Goal: Task Accomplishment & Management: Use online tool/utility

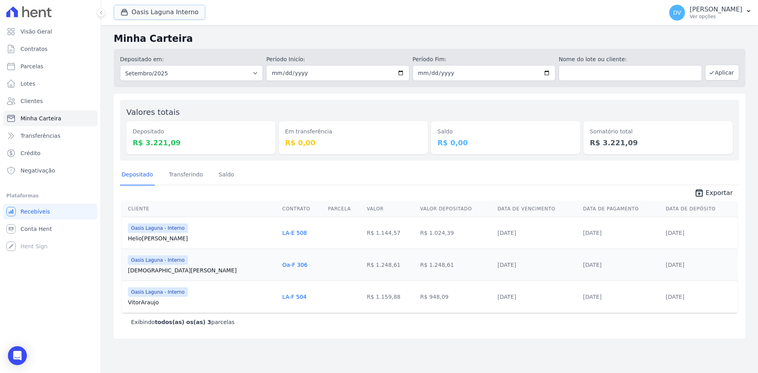
click at [146, 9] on button "Oasis Laguna Interno" at bounding box center [160, 12] width 92 height 15
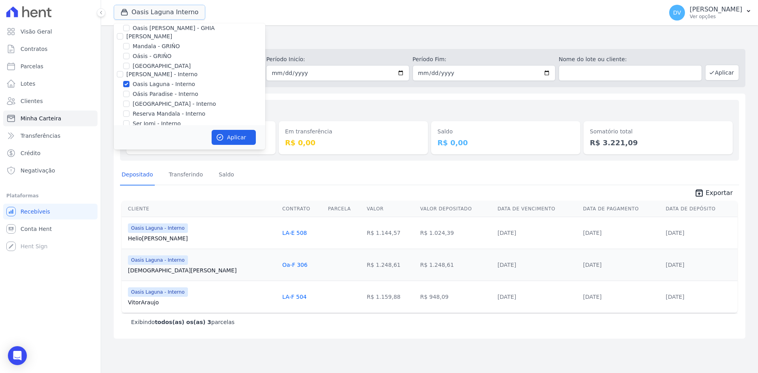
scroll to position [39, 0]
click at [231, 137] on button "Aplicar" at bounding box center [234, 137] width 44 height 15
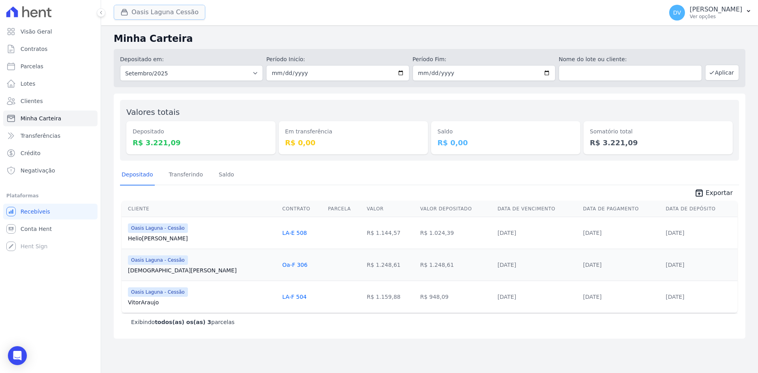
click at [146, 6] on button "Oasis Laguna Cessão" at bounding box center [160, 12] width 92 height 15
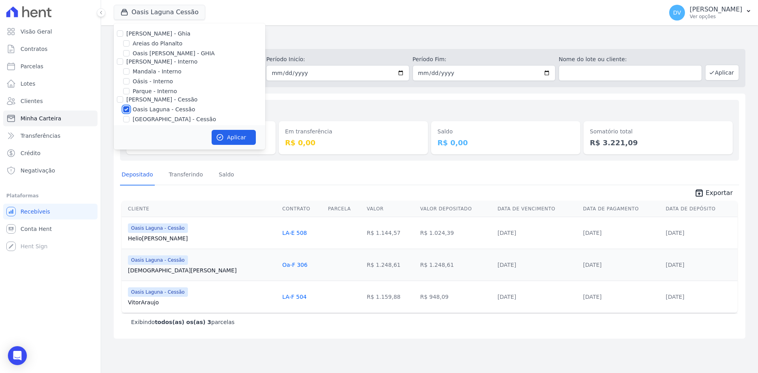
drag, startPoint x: 125, startPoint y: 108, endPoint x: 129, endPoint y: 107, distance: 4.6
click at [126, 108] on input "Oasis Laguna - Cessão" at bounding box center [126, 109] width 6 height 6
checkbox input "false"
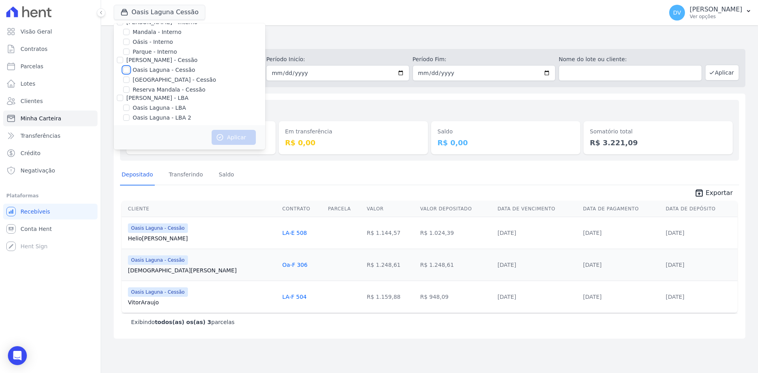
scroll to position [43, 0]
click at [126, 76] on input "[GEOGRAPHIC_DATA] - Cessão" at bounding box center [126, 76] width 6 height 6
checkbox input "true"
click at [126, 103] on input "Oasis Laguna - LBA" at bounding box center [126, 104] width 6 height 6
checkbox input "true"
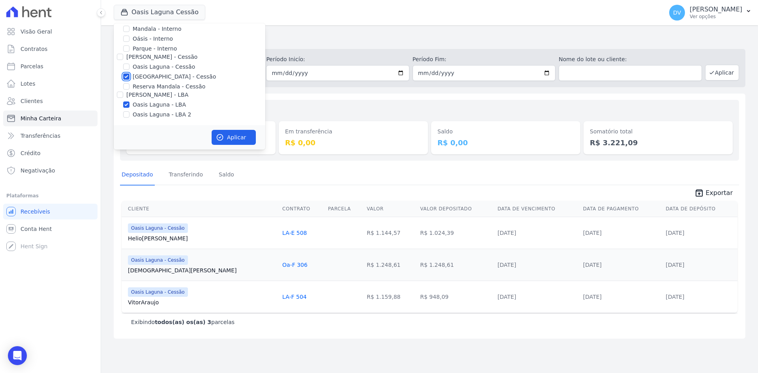
click at [126, 76] on input "[GEOGRAPHIC_DATA] - Cessão" at bounding box center [126, 76] width 6 height 6
checkbox input "false"
click at [234, 139] on button "Aplicar" at bounding box center [234, 137] width 44 height 15
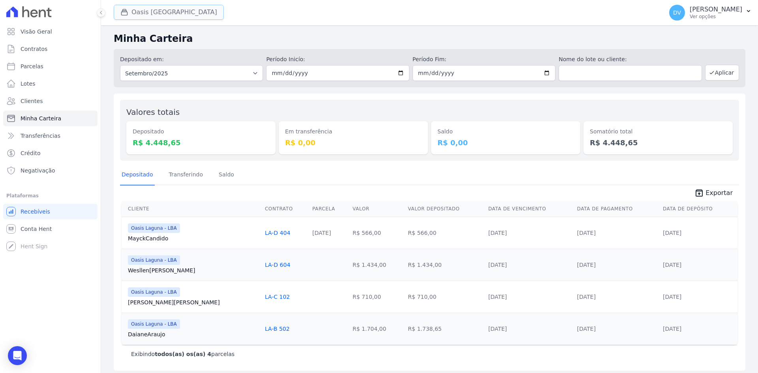
click at [140, 10] on button "Oasis [GEOGRAPHIC_DATA]" at bounding box center [169, 12] width 110 height 15
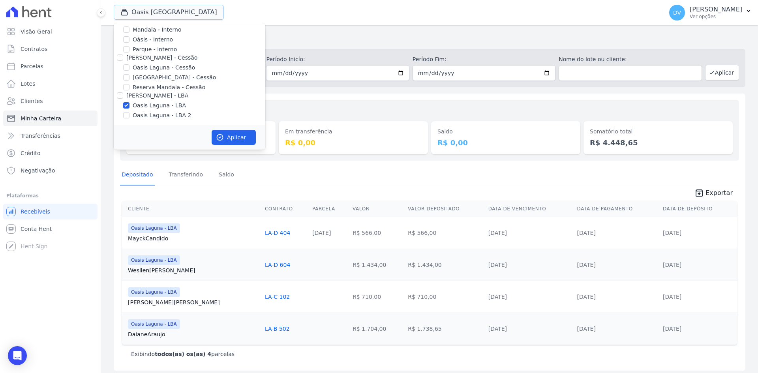
scroll to position [43, 0]
click at [127, 104] on input "Oasis Laguna - LBA" at bounding box center [126, 104] width 6 height 6
checkbox input "false"
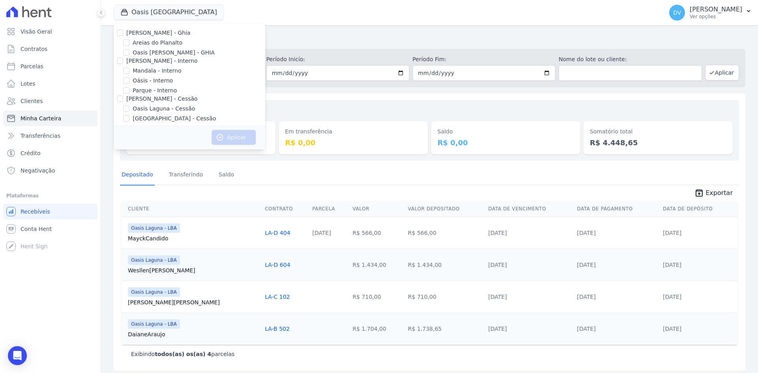
scroll to position [0, 0]
click at [127, 71] on input "Mandala - Interno" at bounding box center [126, 71] width 6 height 6
checkbox input "true"
click at [223, 139] on icon "button" at bounding box center [220, 137] width 8 height 8
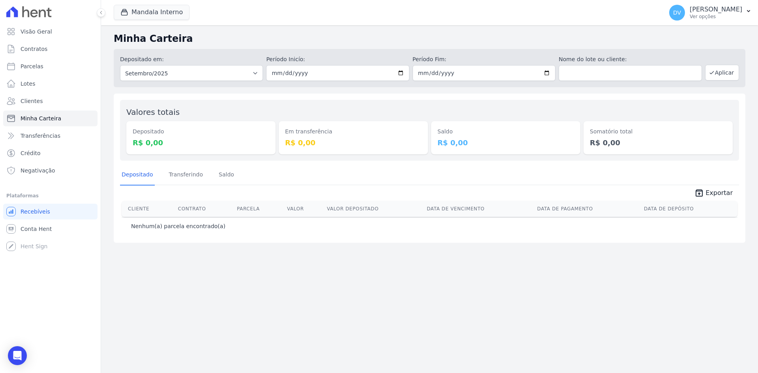
click at [146, 4] on div "Mandala Interno [PERSON_NAME] - Ghia Areias do Planalto Oasis [PERSON_NAME] - G…" at bounding box center [387, 13] width 546 height 26
click at [142, 11] on button "Mandala Interno" at bounding box center [152, 12] width 76 height 15
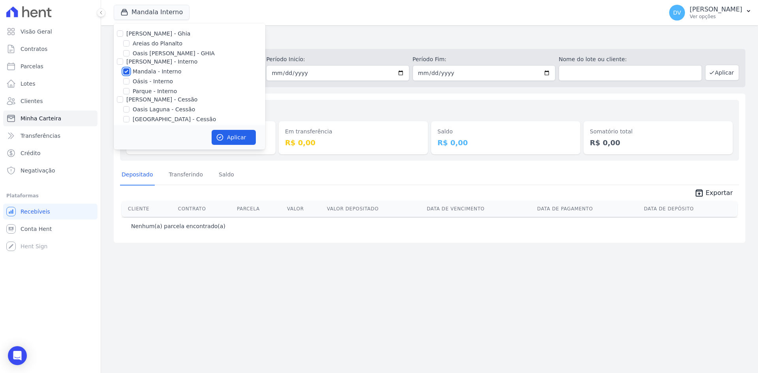
click at [127, 71] on input "Mandala - Interno" at bounding box center [126, 71] width 6 height 6
checkbox input "false"
click at [127, 79] on input "Oásis - Interno" at bounding box center [126, 81] width 6 height 6
checkbox input "true"
click at [224, 138] on button "Aplicar" at bounding box center [234, 137] width 44 height 15
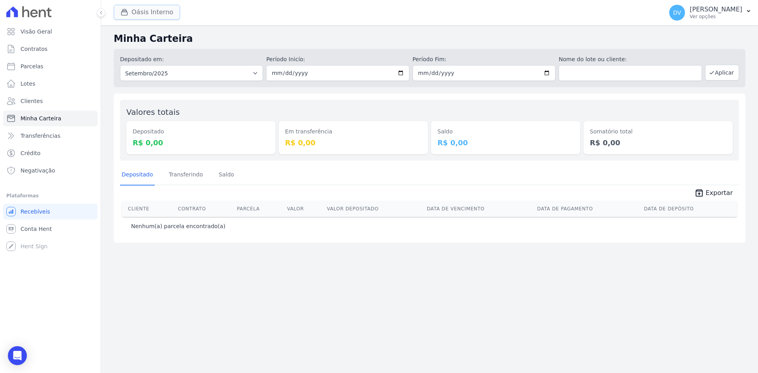
click at [132, 13] on button "Oásis Interno" at bounding box center [147, 12] width 66 height 15
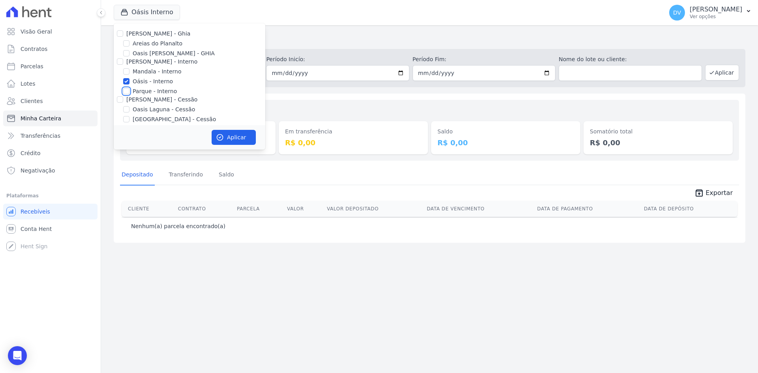
click at [126, 92] on input "Parque - Interno" at bounding box center [126, 91] width 6 height 6
checkbox input "true"
click at [127, 82] on input "Oásis - Interno" at bounding box center [126, 81] width 6 height 6
checkbox input "false"
click at [232, 138] on button "Aplicar" at bounding box center [234, 137] width 44 height 15
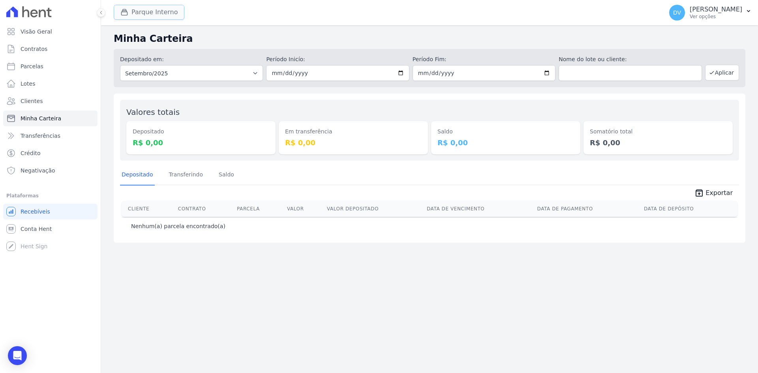
click at [128, 9] on icon "button" at bounding box center [124, 12] width 8 height 8
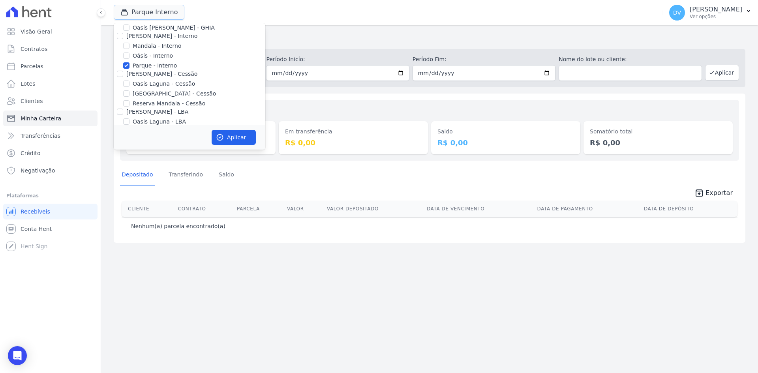
scroll to position [43, 0]
click at [126, 66] on input "Oasis Laguna - Cessão" at bounding box center [126, 67] width 6 height 6
checkbox input "true"
click at [125, 47] on input "Parque - Interno" at bounding box center [126, 48] width 6 height 6
checkbox input "false"
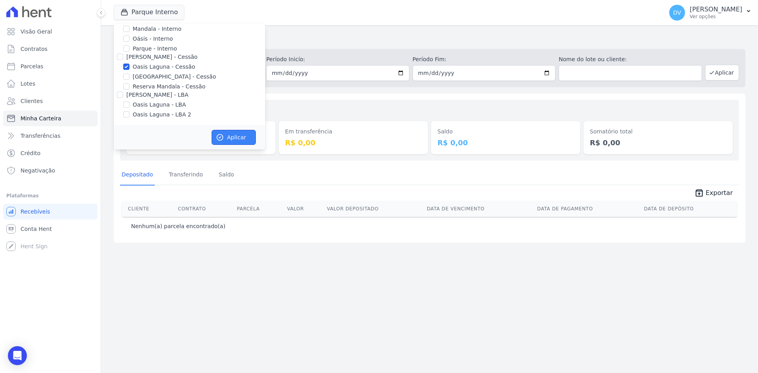
click at [231, 140] on button "Aplicar" at bounding box center [234, 137] width 44 height 15
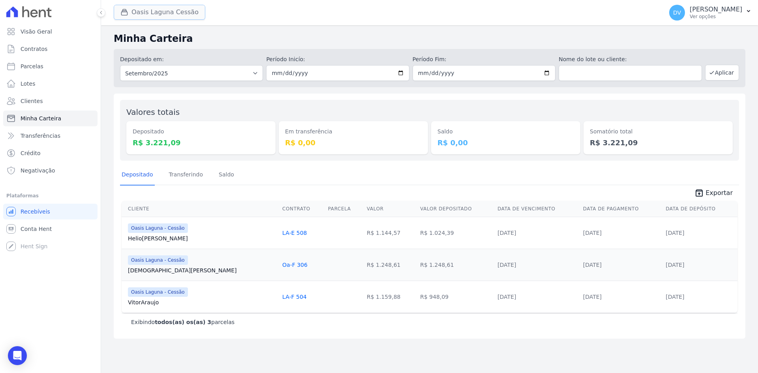
click at [142, 12] on button "Oasis Laguna Cessão" at bounding box center [160, 12] width 92 height 15
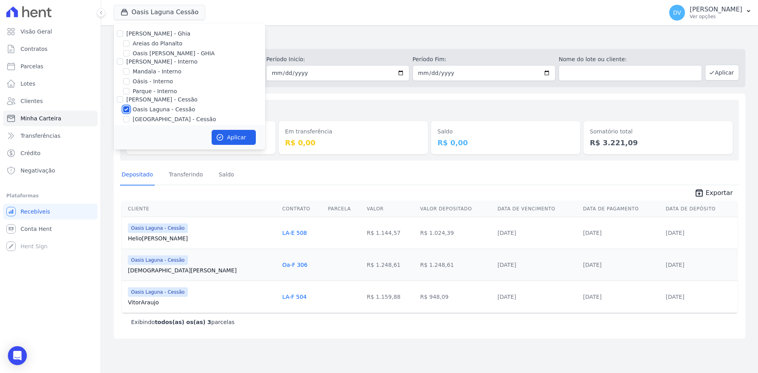
click at [127, 108] on input "Oasis Laguna - Cessão" at bounding box center [126, 109] width 6 height 6
checkbox input "false"
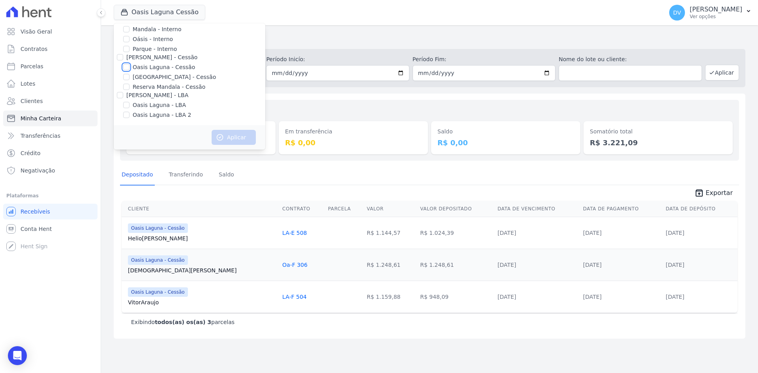
scroll to position [43, 0]
click at [126, 77] on input "[GEOGRAPHIC_DATA] - Cessão" at bounding box center [126, 76] width 6 height 6
checkbox input "true"
click at [235, 134] on button "Aplicar" at bounding box center [234, 137] width 44 height 15
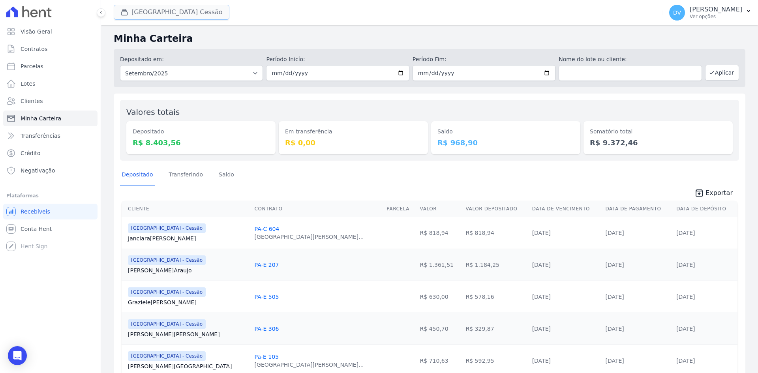
click at [149, 14] on button "[GEOGRAPHIC_DATA] Cessão" at bounding box center [172, 12] width 116 height 15
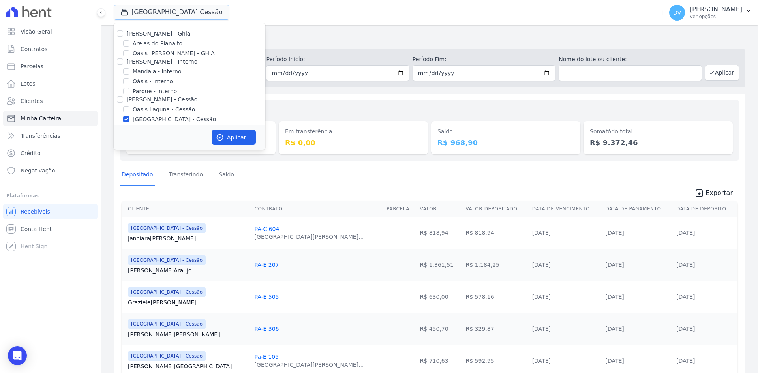
scroll to position [43, 0]
click at [127, 75] on input "[GEOGRAPHIC_DATA] - Cessão" at bounding box center [126, 76] width 6 height 6
checkbox input "false"
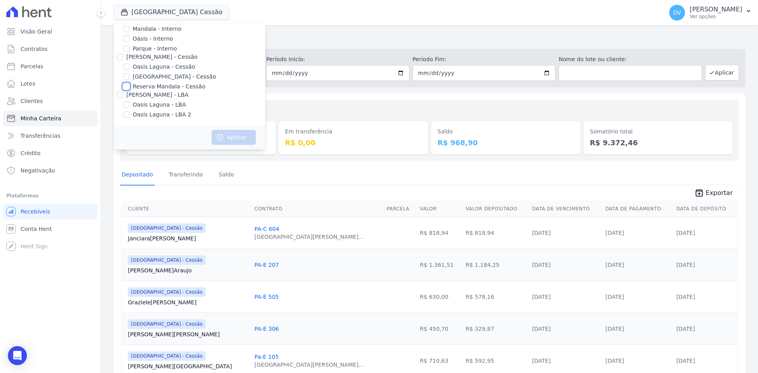
click at [125, 86] on input "Reserva Mandala - Cessão" at bounding box center [126, 86] width 6 height 6
checkbox input "true"
click at [233, 139] on button "Aplicar" at bounding box center [234, 137] width 44 height 15
